Goal: Information Seeking & Learning: Learn about a topic

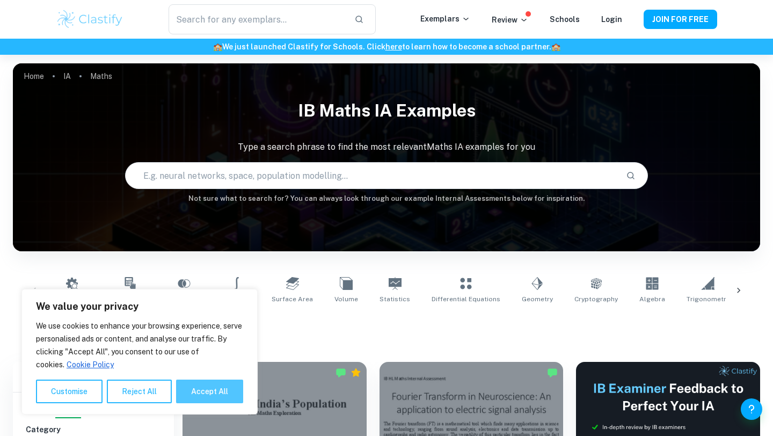
scroll to position [265, 0]
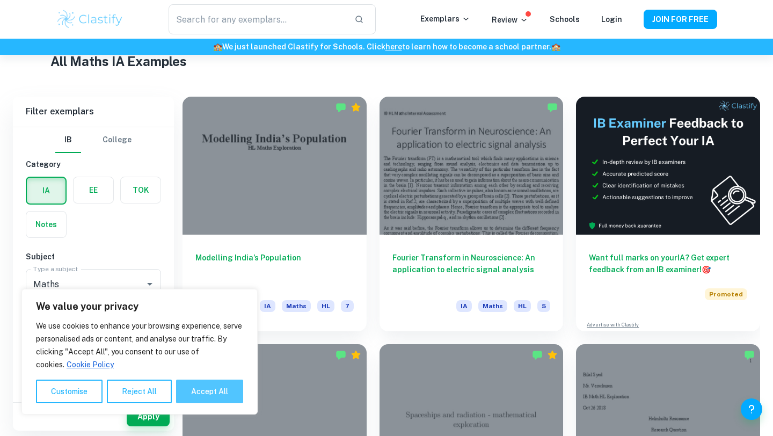
click at [210, 397] on button "Accept All" at bounding box center [209, 391] width 67 height 24
checkbox input "true"
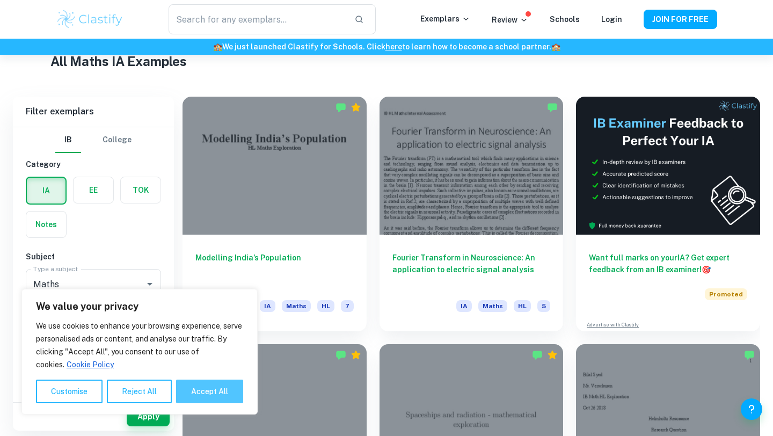
checkbox input "true"
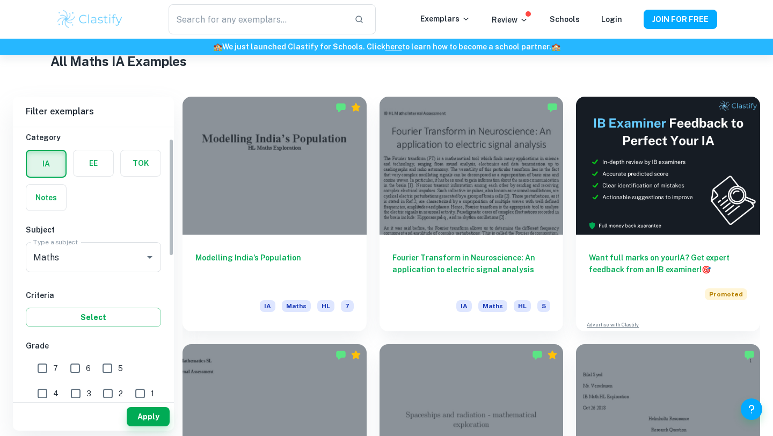
scroll to position [28, 0]
click at [53, 362] on input "7" at bounding box center [42, 366] width 21 height 21
checkbox input "true"
click at [147, 426] on button "Apply" at bounding box center [148, 416] width 43 height 19
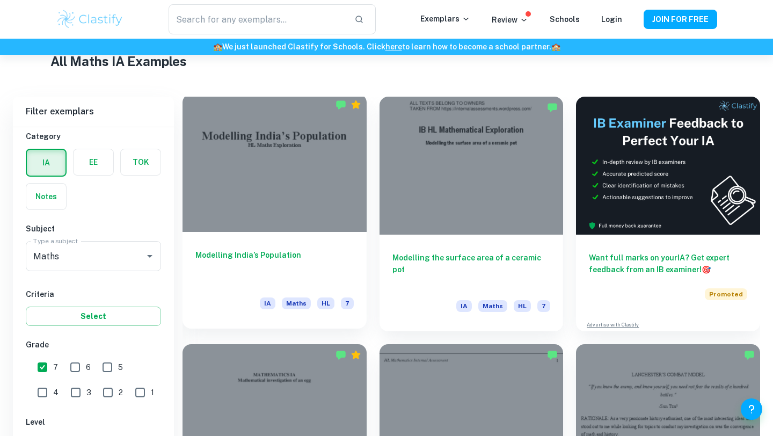
scroll to position [413, 0]
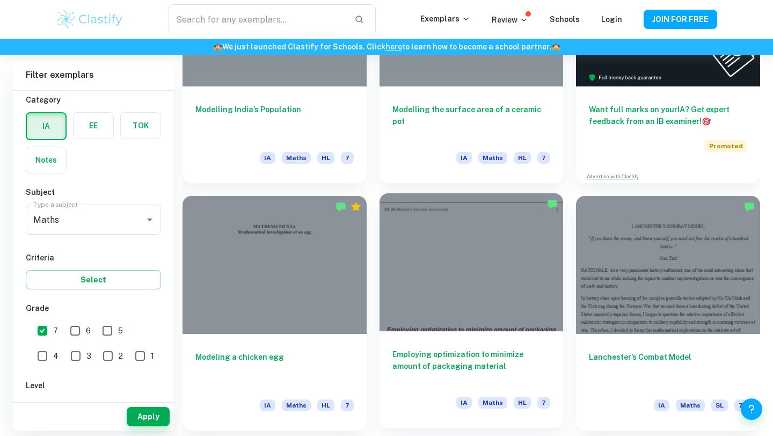
click at [426, 258] on div at bounding box center [471, 262] width 184 height 138
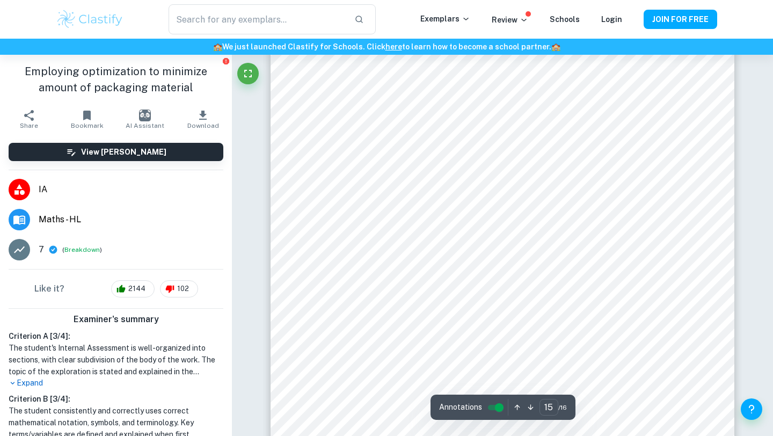
scroll to position [9689, 0]
type input "1"
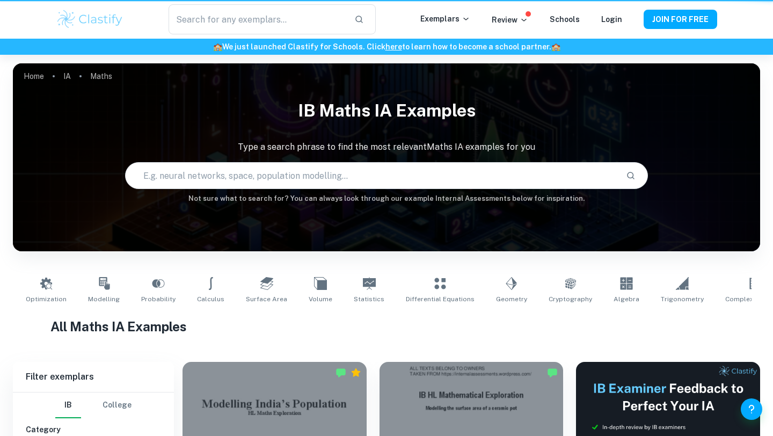
scroll to position [413, 0]
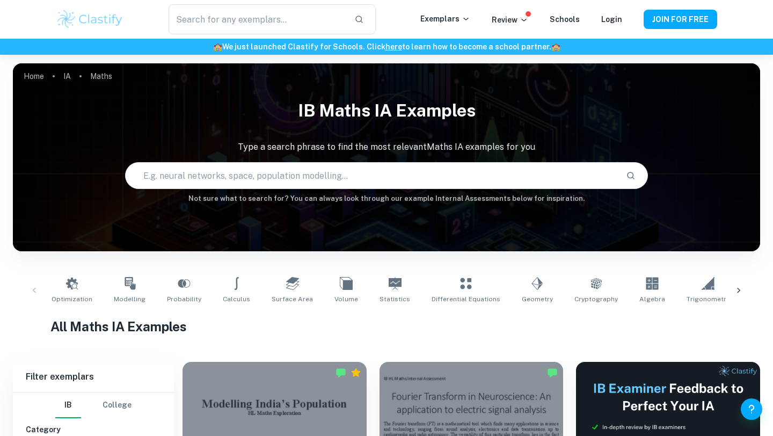
scroll to position [367, 0]
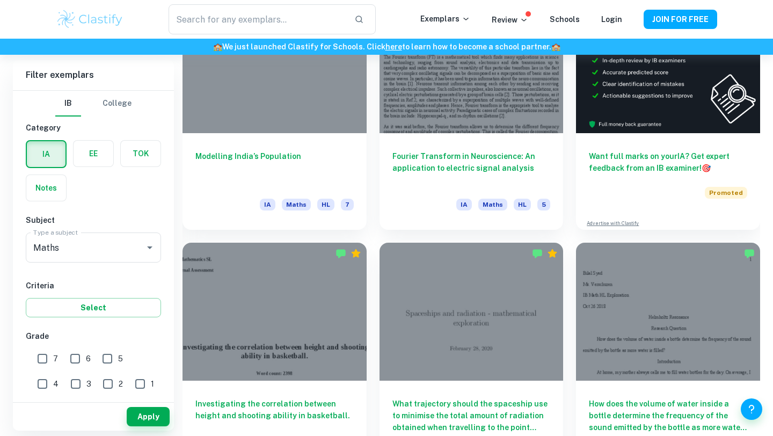
click at [46, 353] on input "7" at bounding box center [42, 358] width 21 height 21
checkbox input "true"
click at [142, 413] on button "Apply" at bounding box center [148, 416] width 43 height 19
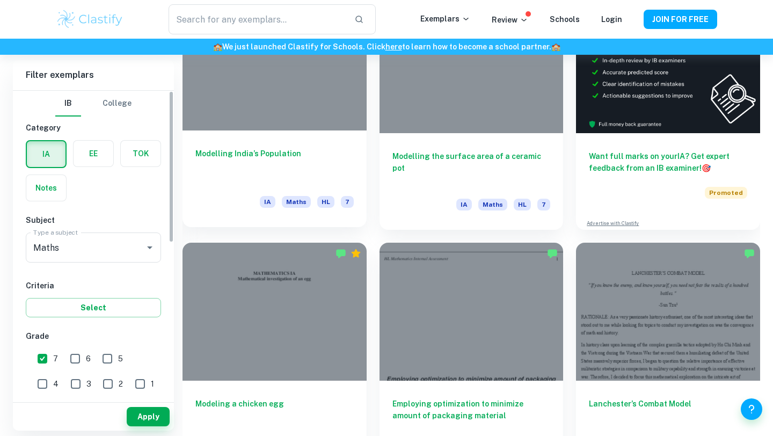
click at [216, 150] on h6 "Modelling India’s Population" at bounding box center [274, 165] width 158 height 35
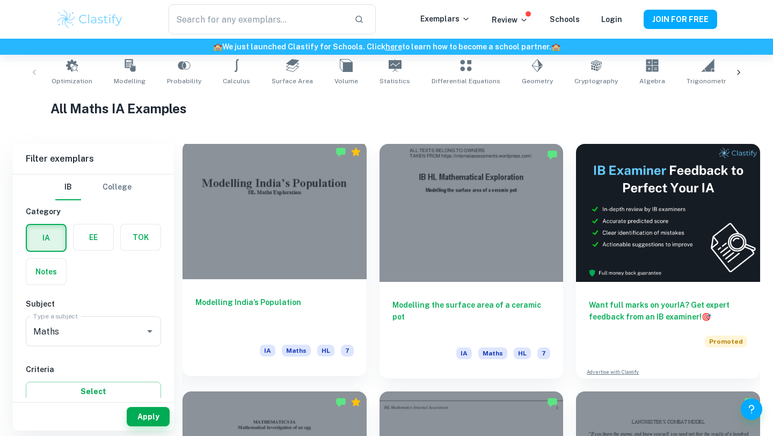
scroll to position [219, 0]
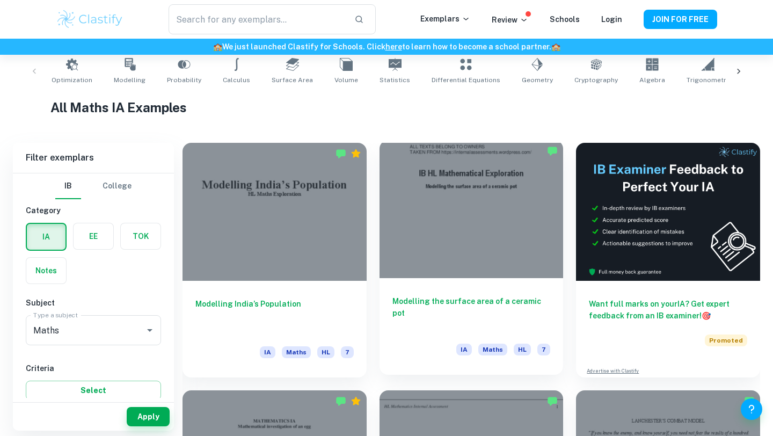
click at [426, 208] on div at bounding box center [471, 209] width 184 height 138
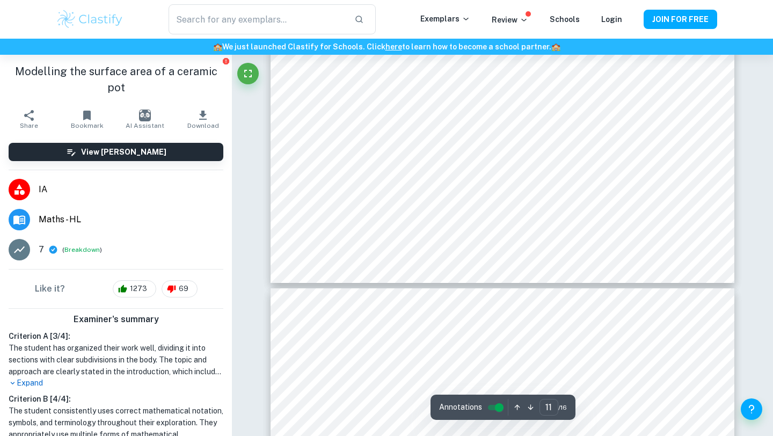
scroll to position [7268, 0]
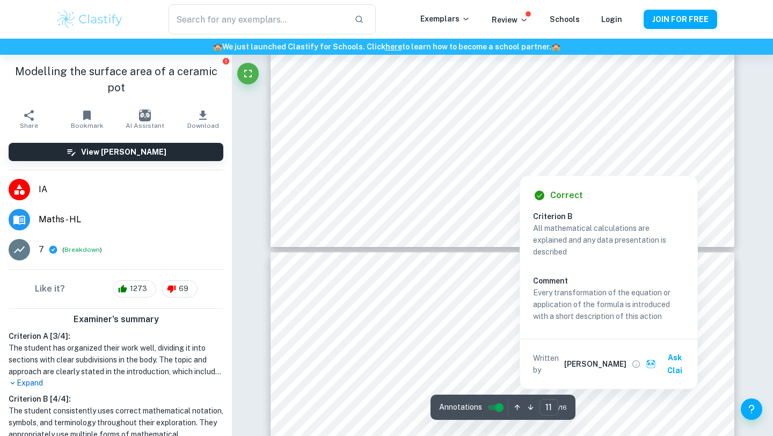
type input "12"
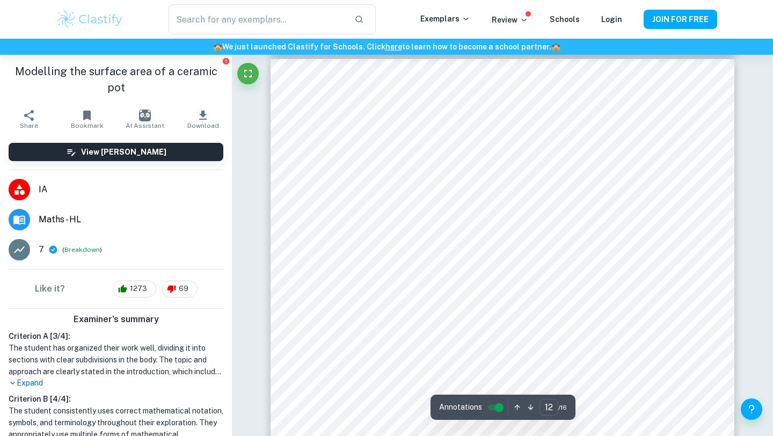
scroll to position [7506, 0]
